Goal: Book appointment/travel/reservation

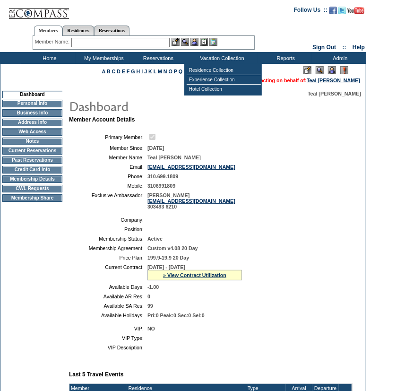
click at [243, 126] on td "Member Account Details Primary Member: Member Since: 11/6/2008 Member Name: Tea…" at bounding box center [214, 342] width 291 height 453
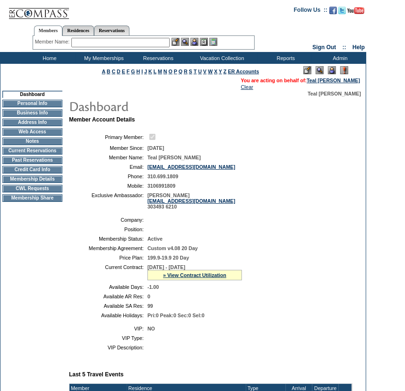
click at [142, 41] on input "text" at bounding box center [120, 42] width 98 height 9
click at [222, 17] on td at bounding box center [180, 9] width 213 height 19
click at [222, 18] on td at bounding box center [180, 9] width 213 height 19
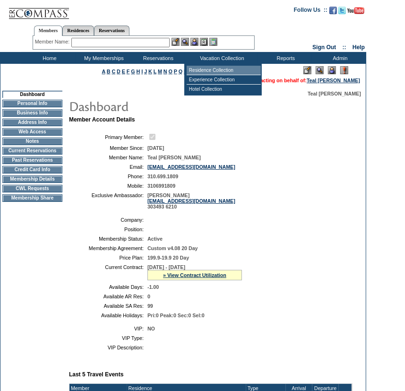
click at [226, 69] on td "Residence Collection" at bounding box center [224, 70] width 74 height 9
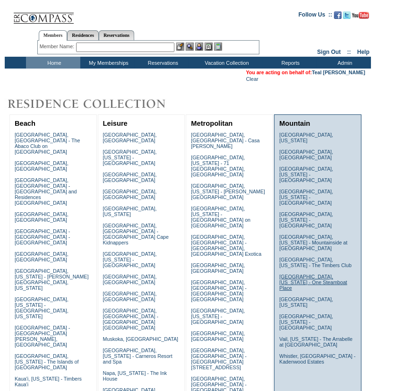
click at [321, 274] on link "Steamboat Springs, Colorado - One Steamboat Place" at bounding box center [314, 282] width 68 height 17
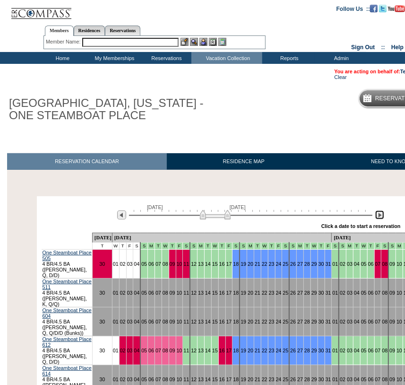
click at [381, 213] on img at bounding box center [380, 215] width 9 height 9
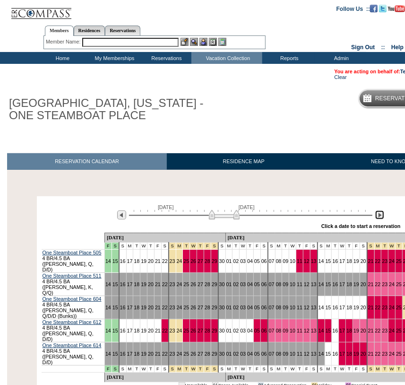
drag, startPoint x: 381, startPoint y: 213, endPoint x: 383, endPoint y: 219, distance: 6.0
click at [383, 219] on img at bounding box center [380, 215] width 9 height 9
